Goal: Information Seeking & Learning: Check status

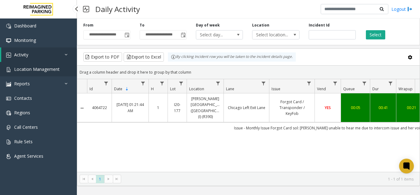
click at [47, 67] on span "Location Management" at bounding box center [37, 69] width 46 height 6
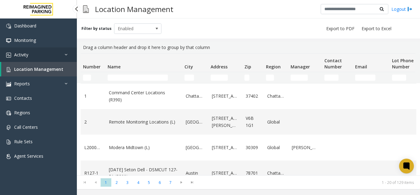
click at [62, 59] on link "Activity" at bounding box center [38, 54] width 77 height 14
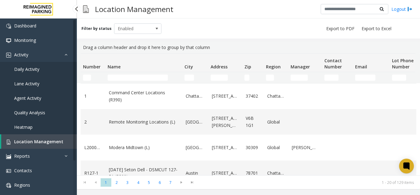
click at [58, 72] on link "Daily Activity" at bounding box center [38, 69] width 77 height 14
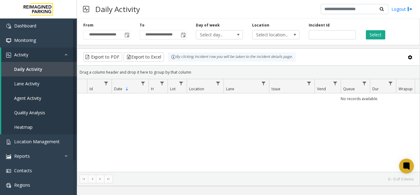
click at [127, 38] on span "Toggle popup" at bounding box center [126, 35] width 7 height 10
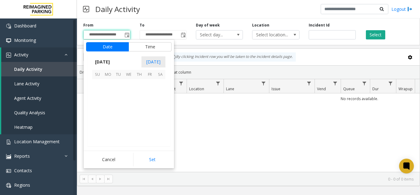
scroll to position [110402, 0]
click at [129, 126] on span "27" at bounding box center [129, 126] width 10 height 10
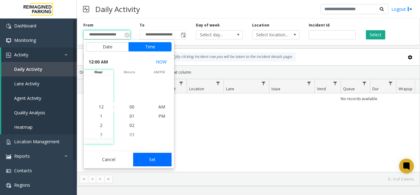
click at [158, 158] on button "Set" at bounding box center [152, 160] width 39 height 14
type input "**********"
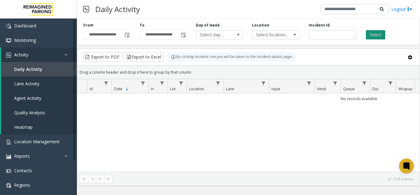
click at [376, 39] on button "Select" at bounding box center [375, 34] width 19 height 9
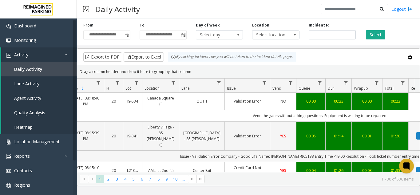
scroll to position [0, 77]
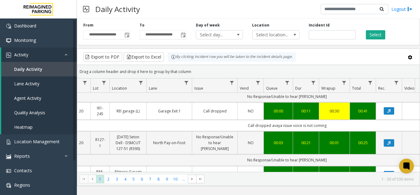
click at [154, 108] on link "Garage Exit 1" at bounding box center [170, 111] width 38 height 6
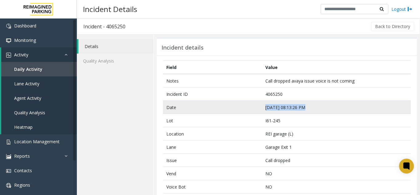
drag, startPoint x: 312, startPoint y: 107, endPoint x: 261, endPoint y: 105, distance: 50.8
click at [262, 105] on td "[DATE] 08:13:26 PM" at bounding box center [336, 107] width 149 height 13
copy td "[DATE] 08:13:26 PM"
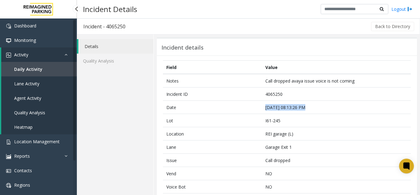
click at [51, 69] on link "Daily Activity" at bounding box center [39, 69] width 76 height 14
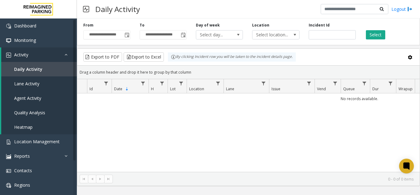
click at [126, 37] on span "Toggle popup" at bounding box center [127, 35] width 5 height 5
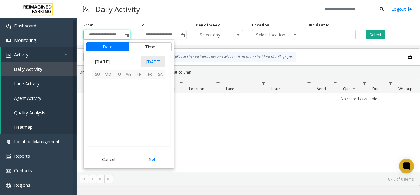
scroll to position [110402, 0]
click at [129, 126] on span "27" at bounding box center [129, 126] width 10 height 10
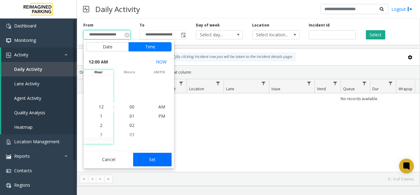
click at [155, 154] on button "Set" at bounding box center [152, 160] width 39 height 14
type input "**********"
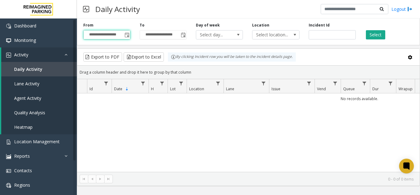
click at [378, 29] on div "Select" at bounding box center [389, 30] width 56 height 17
click at [373, 33] on button "Select" at bounding box center [375, 34] width 19 height 9
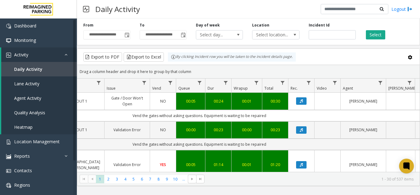
scroll to position [0, 198]
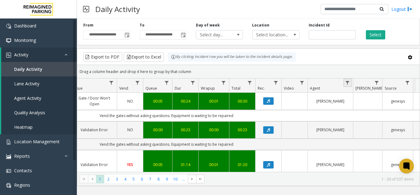
click at [351, 83] on link "Data table" at bounding box center [348, 82] width 8 height 8
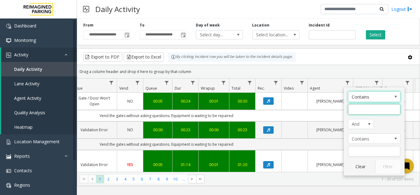
click at [354, 112] on input "Agent Filter" at bounding box center [374, 109] width 52 height 10
type input "******"
click button "Filter" at bounding box center [388, 167] width 25 height 14
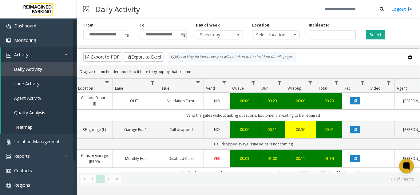
scroll to position [0, 111]
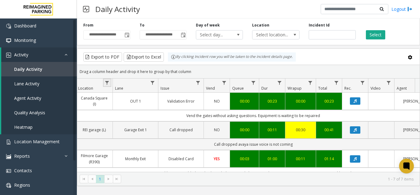
click at [104, 81] on link "Data table" at bounding box center [107, 82] width 8 height 8
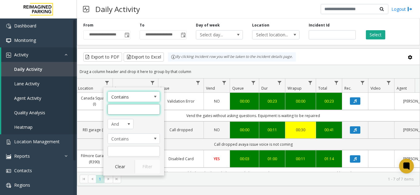
click at [126, 106] on input "Location Filter" at bounding box center [134, 109] width 52 height 10
type input "*****"
click button "Filter" at bounding box center [147, 167] width 25 height 14
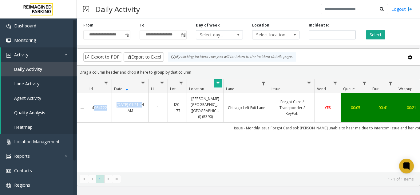
drag, startPoint x: 107, startPoint y: 106, endPoint x: 90, endPoint y: 107, distance: 16.3
click at [90, 107] on tr "4064722 [DATE] 01:21:44 AM 1 I20-[GEOGRAPHIC_DATA][PERSON_NAME] ([GEOGRAPHIC_DA…" at bounding box center [359, 107] width 565 height 29
click at [96, 146] on div "4064722 [DATE] 01:21:44 AM 1 I20-[GEOGRAPHIC_DATA][PERSON_NAME] ([GEOGRAPHIC_DA…" at bounding box center [248, 132] width 343 height 78
drag, startPoint x: 109, startPoint y: 106, endPoint x: 92, endPoint y: 107, distance: 17.2
click at [92, 107] on td "4064722" at bounding box center [99, 107] width 25 height 29
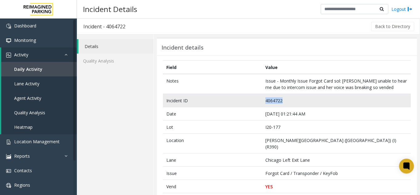
drag, startPoint x: 284, startPoint y: 100, endPoint x: 255, endPoint y: 100, distance: 28.3
click at [255, 100] on tr "Incident ID 4064722" at bounding box center [287, 100] width 248 height 13
copy tr "4064722"
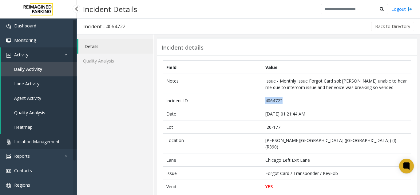
click at [27, 141] on span "Location Management" at bounding box center [37, 142] width 46 height 6
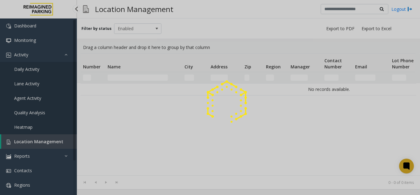
click at [27, 141] on div at bounding box center [210, 97] width 420 height 195
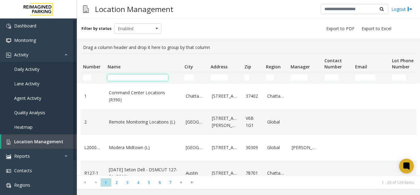
click at [130, 78] on input "Name Filter" at bounding box center [138, 77] width 60 height 6
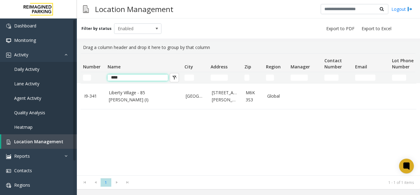
type input "****"
click at [127, 102] on td "Liberty Village - 85 [PERSON_NAME] (I)" at bounding box center [143, 96] width 77 height 26
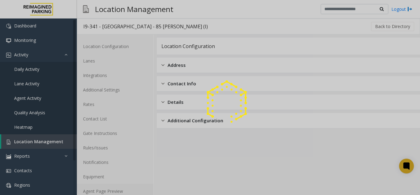
click at [103, 188] on link "Agent Page Preview" at bounding box center [115, 191] width 77 height 14
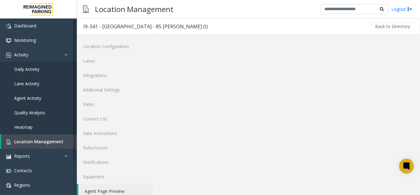
click at [103, 188] on link "Agent Page Preview" at bounding box center [115, 191] width 75 height 14
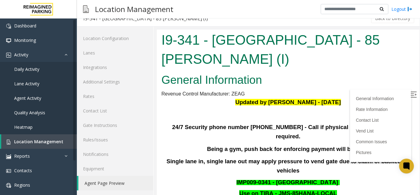
scroll to position [185, 0]
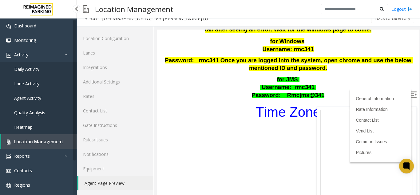
click at [48, 139] on span "Location Management" at bounding box center [38, 142] width 49 height 6
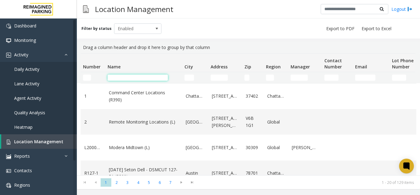
click at [114, 80] on input "Name Filter" at bounding box center [138, 77] width 60 height 6
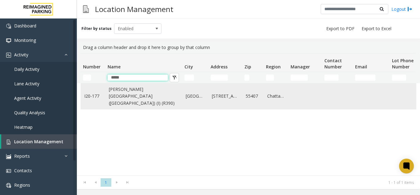
type input "*****"
click at [121, 99] on link "[PERSON_NAME][GEOGRAPHIC_DATA] ([GEOGRAPHIC_DATA]) (I) (R390)" at bounding box center [144, 96] width 70 height 21
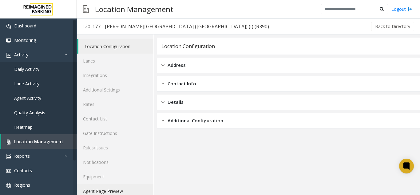
click at [108, 193] on link "Agent Page Preview" at bounding box center [115, 191] width 77 height 14
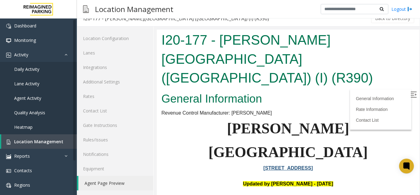
click at [411, 97] on img at bounding box center [414, 94] width 6 height 6
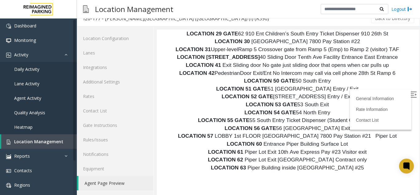
scroll to position [3694, 0]
click at [411, 96] on img at bounding box center [414, 94] width 6 height 6
click at [400, 94] on div "General Information Rate Information Contact List" at bounding box center [381, 109] width 62 height 41
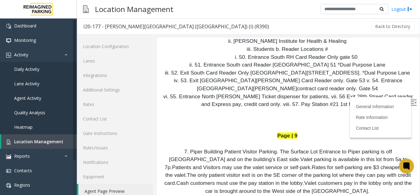
scroll to position [2986, 0]
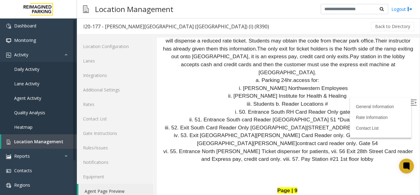
drag, startPoint x: 406, startPoint y: 101, endPoint x: 407, endPoint y: 107, distance: 5.9
click at [411, 101] on img at bounding box center [414, 102] width 6 height 6
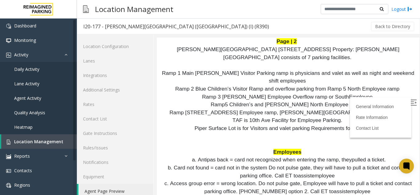
scroll to position [0, 0]
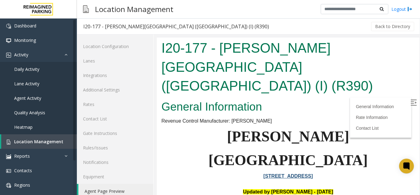
drag, startPoint x: 412, startPoint y: 147, endPoint x: 549, endPoint y: 50, distance: 167.7
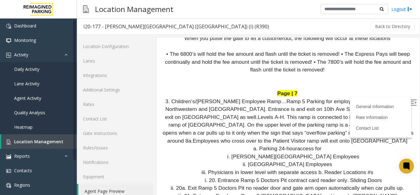
scroll to position [2391, 0]
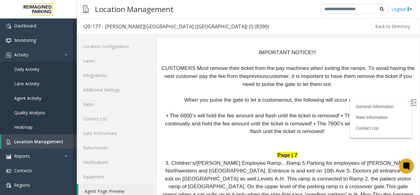
drag, startPoint x: 287, startPoint y: 115, endPoint x: 260, endPoint y: 114, distance: 27.7
copy span "Piper Building"
click at [58, 141] on span "Location Management" at bounding box center [38, 142] width 49 height 6
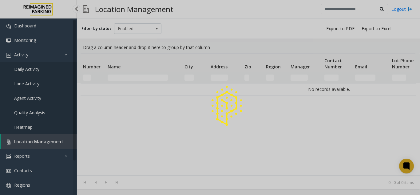
drag, startPoint x: 58, startPoint y: 141, endPoint x: 141, endPoint y: 1, distance: 163.4
click at [58, 141] on div at bounding box center [210, 97] width 420 height 195
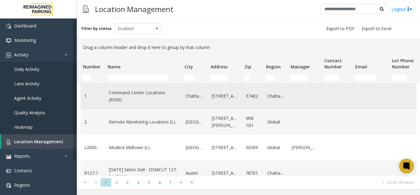
click at [115, 85] on td "Command Center Locations (R390)" at bounding box center [143, 96] width 77 height 26
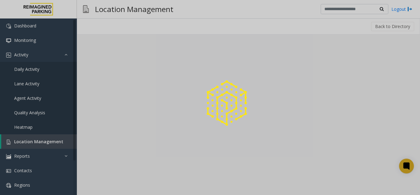
click at [118, 73] on div at bounding box center [210, 97] width 420 height 195
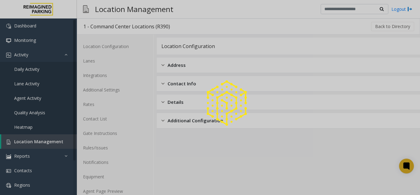
click at [62, 143] on div at bounding box center [210, 97] width 420 height 195
click at [62, 143] on link "Location Management" at bounding box center [39, 141] width 76 height 14
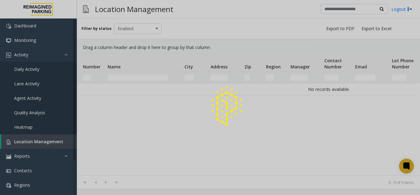
click at [62, 143] on div at bounding box center [210, 97] width 420 height 195
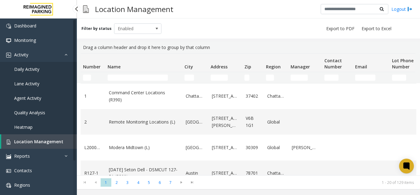
click at [59, 142] on span "Location Management" at bounding box center [38, 142] width 49 height 6
click at [129, 76] on input "Name Filter" at bounding box center [138, 77] width 60 height 6
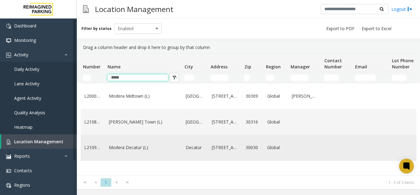
type input "*****"
click at [164, 151] on td "Modera Decatur (L)" at bounding box center [143, 148] width 77 height 26
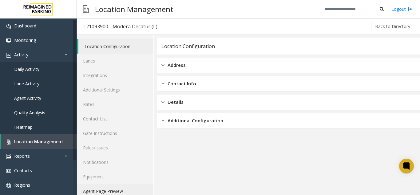
click at [112, 192] on link "Agent Page Preview" at bounding box center [115, 191] width 77 height 14
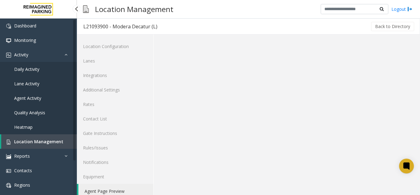
click at [66, 140] on link "Location Management" at bounding box center [39, 141] width 76 height 14
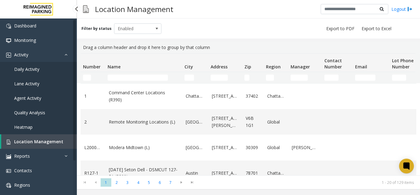
click at [58, 68] on link "Daily Activity" at bounding box center [38, 69] width 77 height 14
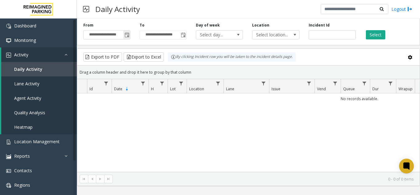
click at [130, 37] on span "Toggle popup" at bounding box center [126, 35] width 7 height 10
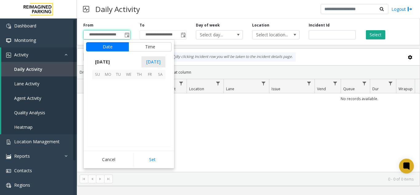
scroll to position [110402, 0]
click at [117, 129] on span "26" at bounding box center [118, 126] width 10 height 10
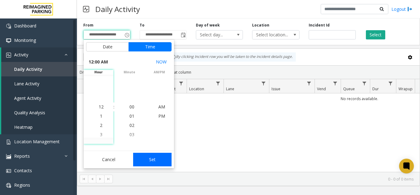
click at [144, 165] on button "Set" at bounding box center [152, 160] width 39 height 14
type input "**********"
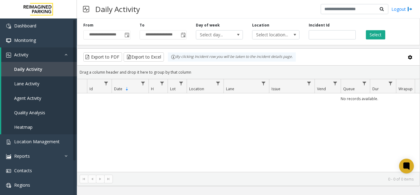
click at [376, 41] on div "**********" at bounding box center [249, 30] width 344 height 29
click at [375, 36] on button "Select" at bounding box center [375, 34] width 19 height 9
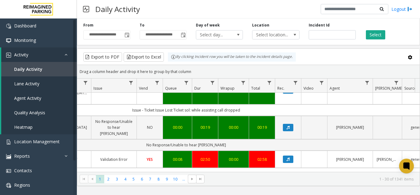
scroll to position [339, 178]
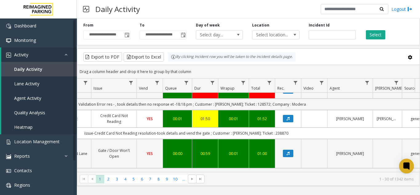
click at [111, 183] on kendo-pager "* * * * * * * * * ** *** 1 2 3 4 5 6 7 8 9 10 ... 1 - 30 of 1342 items" at bounding box center [248, 179] width 343 height 14
click at [109, 176] on span "2" at bounding box center [108, 179] width 8 height 8
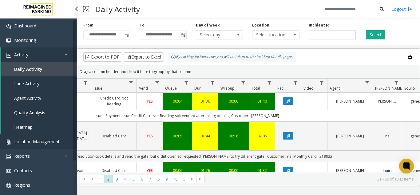
click at [54, 137] on link "Location Management" at bounding box center [38, 141] width 77 height 14
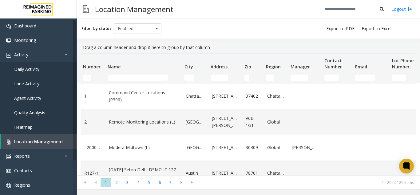
click at [191, 82] on td "City Filter" at bounding box center [195, 77] width 26 height 11
click at [187, 81] on td "City Filter" at bounding box center [195, 77] width 26 height 11
click at [192, 72] on td "City Filter" at bounding box center [195, 77] width 26 height 11
click at [192, 74] on td "City Filter" at bounding box center [195, 77] width 26 height 11
click at [192, 78] on input "City Filter" at bounding box center [190, 77] width 10 height 6
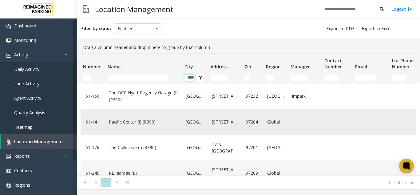
scroll to position [22, 0]
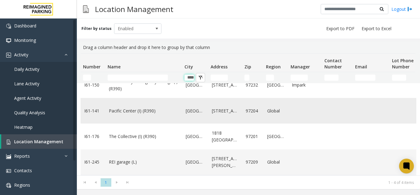
type input "****"
click at [158, 105] on td "Pacific Center (I) (R390)" at bounding box center [143, 111] width 77 height 26
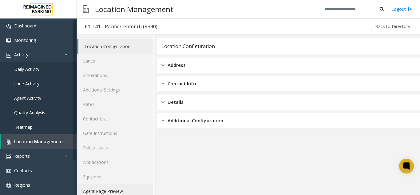
click at [123, 186] on link "Agent Page Preview" at bounding box center [115, 191] width 77 height 14
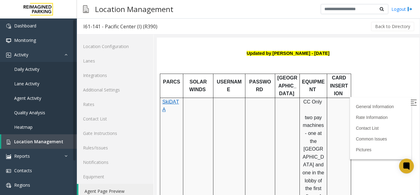
click at [411, 102] on img at bounding box center [414, 102] width 6 height 6
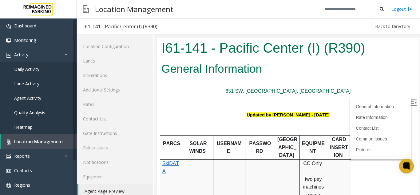
click at [284, 89] on link "851 SW. [GEOGRAPHIC_DATA], [GEOGRAPHIC_DATA]" at bounding box center [288, 90] width 125 height 5
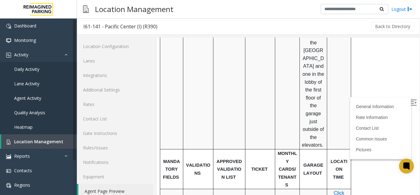
scroll to position [92, 0]
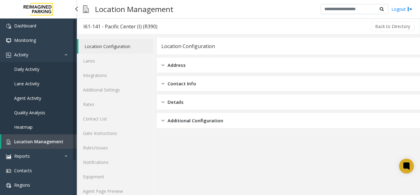
click at [32, 137] on link "Location Management" at bounding box center [39, 141] width 76 height 14
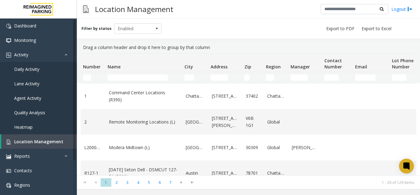
click at [194, 79] on kendo-grid-filter-wrapper-cell "City Filter" at bounding box center [195, 77] width 21 height 6
click at [190, 77] on input "City Filter" at bounding box center [190, 77] width 10 height 6
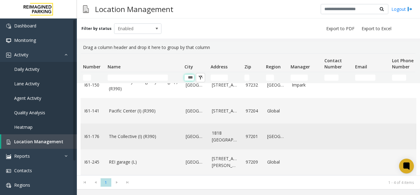
scroll to position [22, 0]
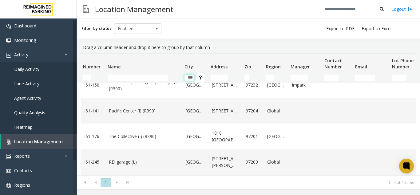
type input "***"
click at [42, 143] on span "Location Management" at bounding box center [38, 142] width 49 height 6
click at [47, 142] on span "Location Management" at bounding box center [38, 142] width 49 height 6
click at [117, 79] on input "Name Filter" at bounding box center [138, 77] width 60 height 6
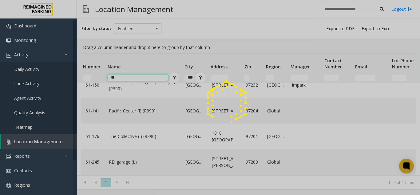
type input "*"
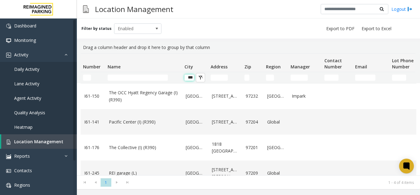
click at [189, 78] on input "***" at bounding box center [190, 77] width 10 height 6
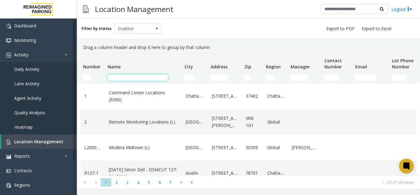
click at [140, 80] on input "Name Filter" at bounding box center [138, 77] width 60 height 6
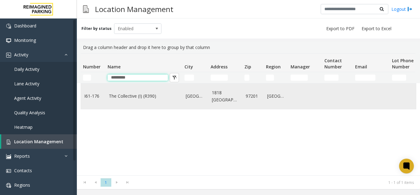
type input "*********"
click at [135, 104] on td "The Collective (I) (R390)" at bounding box center [143, 96] width 77 height 26
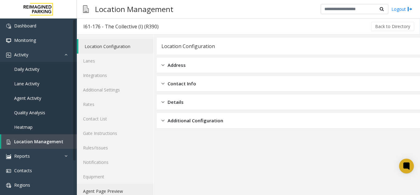
click at [118, 187] on link "Agent Page Preview" at bounding box center [115, 191] width 77 height 14
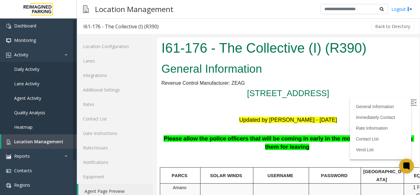
scroll to position [246, 0]
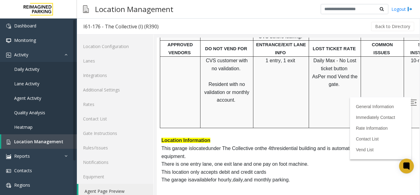
click at [411, 102] on img at bounding box center [414, 102] width 6 height 6
click at [55, 142] on span "Location Management" at bounding box center [38, 142] width 49 height 6
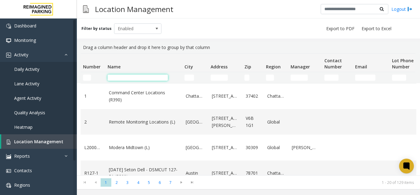
click at [121, 79] on input "Name Filter" at bounding box center [138, 77] width 60 height 6
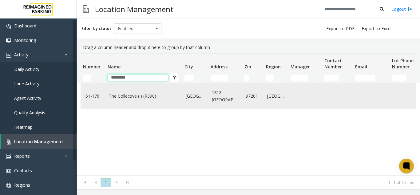
type input "*********"
click at [137, 95] on link "The Collective (I) (R390)" at bounding box center [144, 96] width 70 height 7
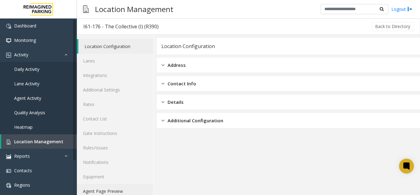
click at [123, 192] on link "Agent Page Preview" at bounding box center [115, 191] width 77 height 14
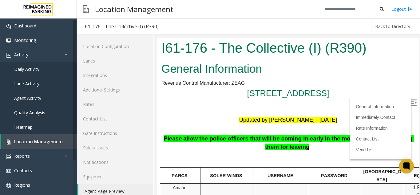
click at [410, 100] on label at bounding box center [414, 103] width 9 height 9
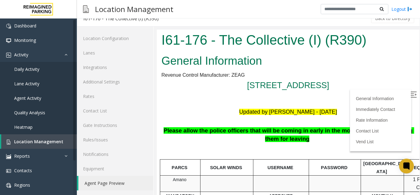
scroll to position [2, 0]
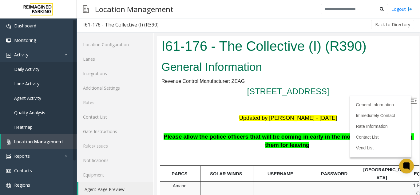
drag, startPoint x: 415, startPoint y: 56, endPoint x: 404, endPoint y: 130, distance: 75.1
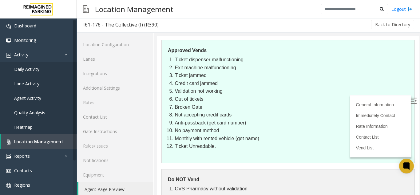
scroll to position [0, 0]
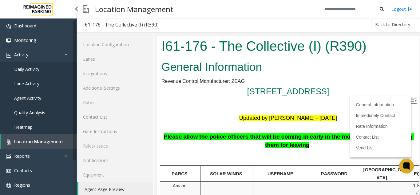
click at [58, 139] on span "Location Management" at bounding box center [38, 142] width 49 height 6
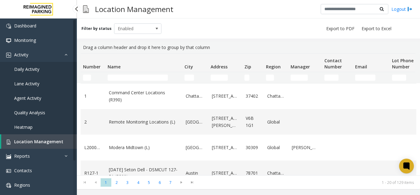
click at [14, 139] on span "Location Management" at bounding box center [38, 142] width 49 height 6
drag, startPoint x: 118, startPoint y: 6, endPoint x: 258, endPoint y: 10, distance: 139.8
click at [258, 10] on div "Location Management Logout" at bounding box center [249, 9] width 344 height 18
click at [58, 139] on span "Location Management" at bounding box center [38, 142] width 49 height 6
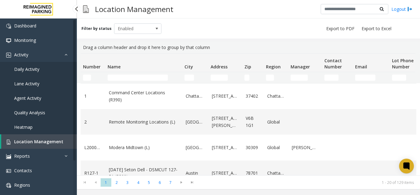
click at [47, 137] on link "Location Management" at bounding box center [39, 141] width 76 height 14
click at [51, 69] on link "Daily Activity" at bounding box center [38, 69] width 77 height 14
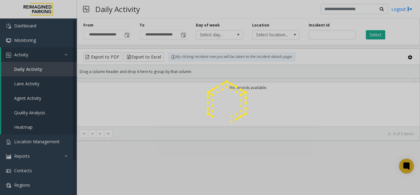
click at [315, 35] on div at bounding box center [210, 97] width 420 height 195
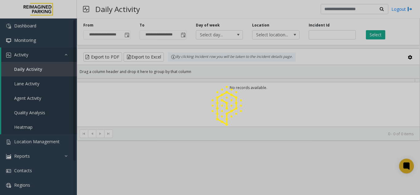
click at [315, 35] on div at bounding box center [210, 97] width 420 height 195
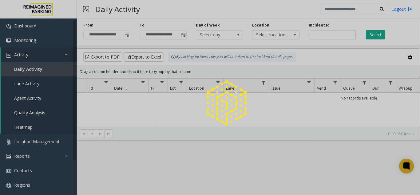
click at [315, 35] on div at bounding box center [210, 97] width 420 height 195
click at [315, 35] on input "number" at bounding box center [332, 34] width 47 height 9
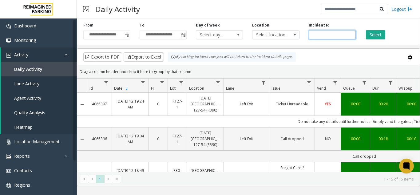
click at [315, 35] on input "number" at bounding box center [332, 34] width 47 height 9
paste input "*******"
type input "*******"
click at [376, 35] on button "Select" at bounding box center [375, 34] width 19 height 9
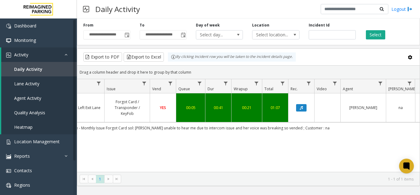
scroll to position [0, 167]
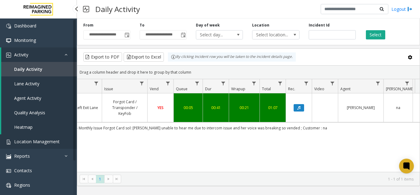
click at [53, 138] on link "Location Management" at bounding box center [38, 141] width 77 height 14
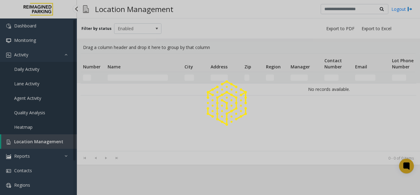
click at [53, 138] on div at bounding box center [210, 97] width 420 height 195
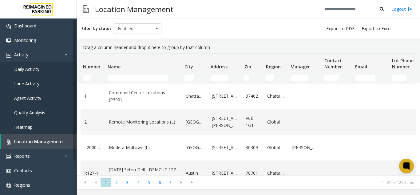
click at [155, 9] on h3 "Location Management" at bounding box center [134, 9] width 85 height 15
click at [402, 165] on icon at bounding box center [407, 166] width 10 height 10
click at [407, 165] on icon at bounding box center [406, 165] width 5 height 5
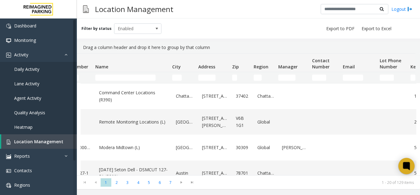
scroll to position [0, 12]
click at [408, 168] on icon at bounding box center [406, 165] width 5 height 5
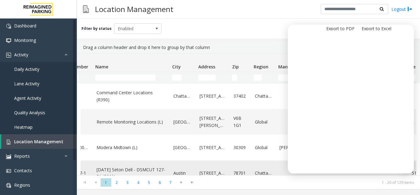
click at [261, 170] on link "Chattanooga" at bounding box center [263, 173] width 17 height 7
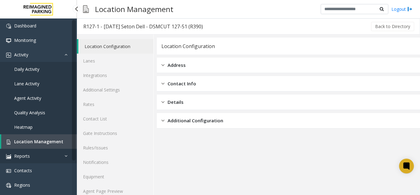
drag, startPoint x: 73, startPoint y: 149, endPoint x: 63, endPoint y: 149, distance: 10.2
click at [73, 149] on link "Reports" at bounding box center [38, 156] width 77 height 14
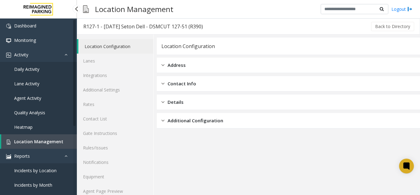
click at [49, 146] on link "Location Management" at bounding box center [39, 141] width 76 height 14
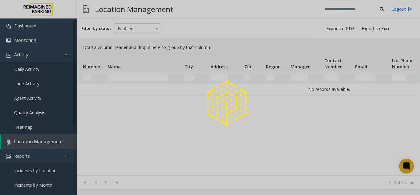
click at [48, 146] on div at bounding box center [210, 97] width 420 height 195
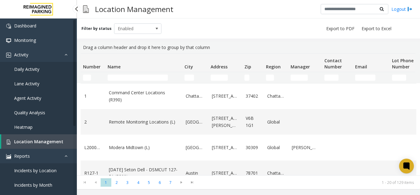
drag, startPoint x: 48, startPoint y: 146, endPoint x: 46, endPoint y: 142, distance: 4.1
click at [48, 145] on link "Location Management" at bounding box center [39, 141] width 76 height 14
click at [46, 142] on span "Location Management" at bounding box center [38, 142] width 49 height 6
click at [47, 134] on link "Location Management" at bounding box center [39, 141] width 76 height 14
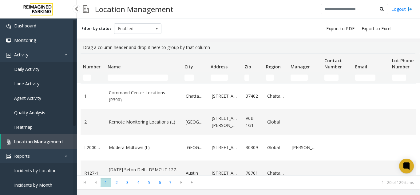
click at [48, 140] on span "Location Management" at bounding box center [38, 142] width 49 height 6
click at [408, 168] on icon at bounding box center [406, 165] width 5 height 5
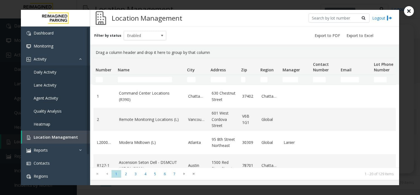
click at [408, 8] on icon at bounding box center [409, 11] width 10 height 10
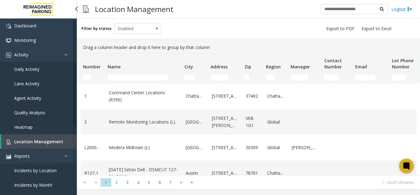
click at [44, 145] on link "Location Management" at bounding box center [39, 141] width 76 height 14
click at [408, 162] on icon at bounding box center [407, 166] width 10 height 10
click at [33, 138] on link "Location Management" at bounding box center [39, 141] width 76 height 14
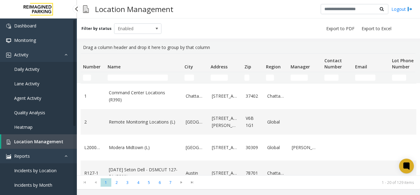
click at [58, 71] on link "Daily Activity" at bounding box center [38, 69] width 77 height 14
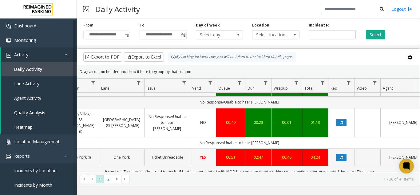
scroll to position [215, 125]
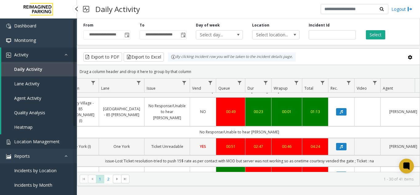
click at [55, 135] on link "Location Management" at bounding box center [38, 141] width 77 height 14
